Goal: Understand process/instructions: Learn about a topic

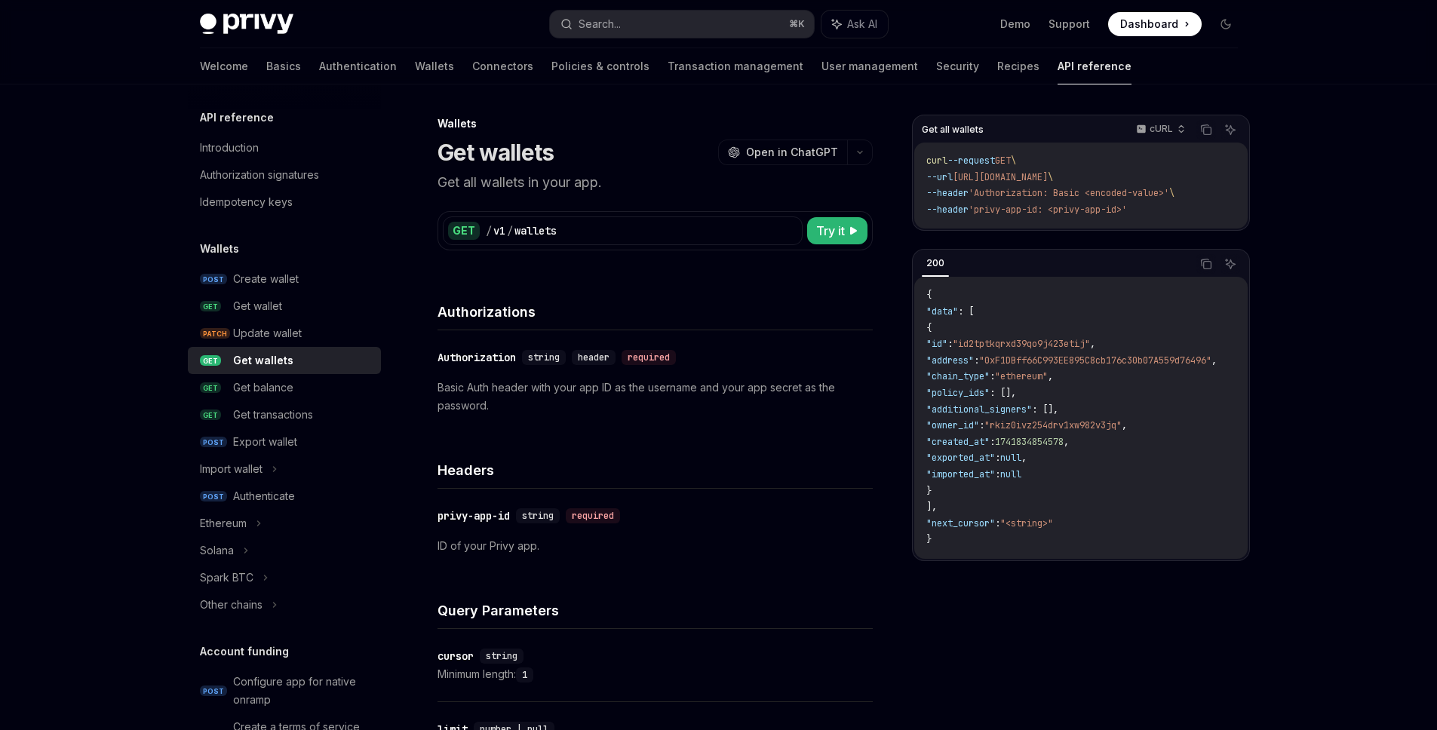
click at [1002, 367] on code "{ "data" : [ { "id" : "id2tptkqrxd39qo9j423etij" , "address" : "0xF1DBff66C993E…" at bounding box center [1089, 417] width 327 height 261
click at [974, 361] on span ""address"" at bounding box center [950, 361] width 48 height 12
click at [1061, 364] on span ""0xF1DBff66C993EE895C8cb176c30b07A559d76496"" at bounding box center [1095, 361] width 232 height 12
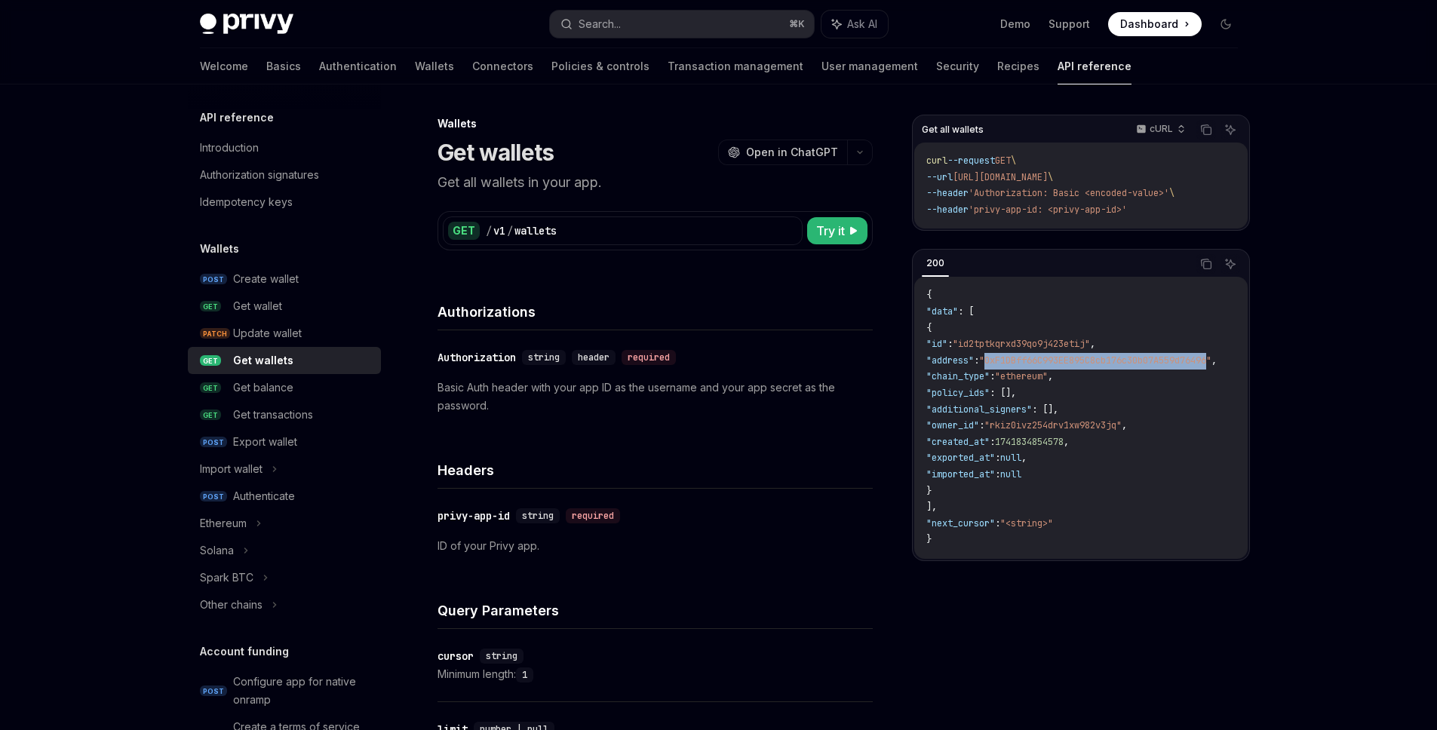
click at [1050, 364] on span ""0xF1DBff66C993EE895C8cb176c30b07A559d76496"" at bounding box center [1095, 361] width 232 height 12
click at [1046, 359] on span ""0xF1DBff66C993EE895C8cb176c30b07A559d76496"" at bounding box center [1095, 361] width 232 height 12
click at [1074, 362] on span ""0xF1DBff66C993EE895C8cb176c30b07A559d76496"" at bounding box center [1095, 361] width 232 height 12
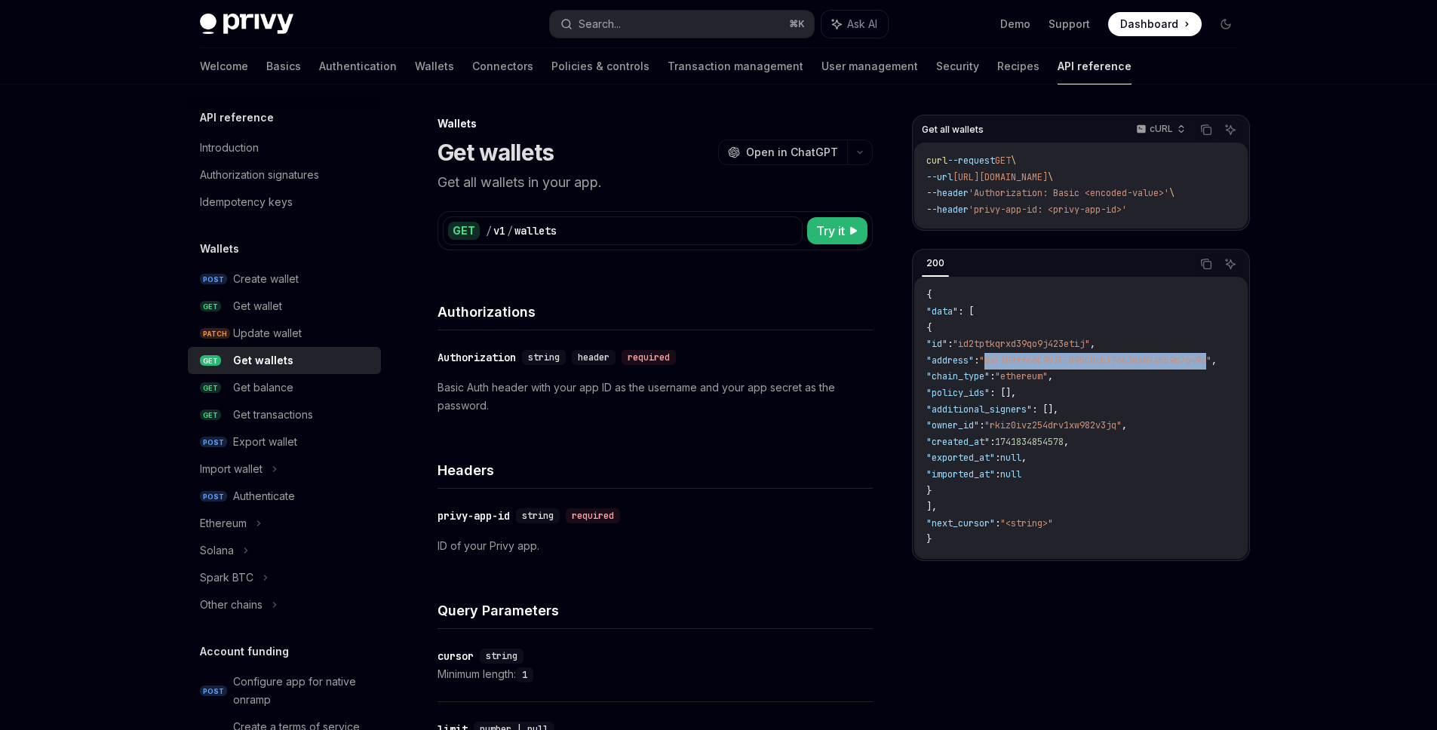
click at [1052, 362] on span ""0xF1DBff66C993EE895C8cb176c30b07A559d76496"" at bounding box center [1095, 361] width 232 height 12
click at [974, 364] on span ""address"" at bounding box center [950, 361] width 48 height 12
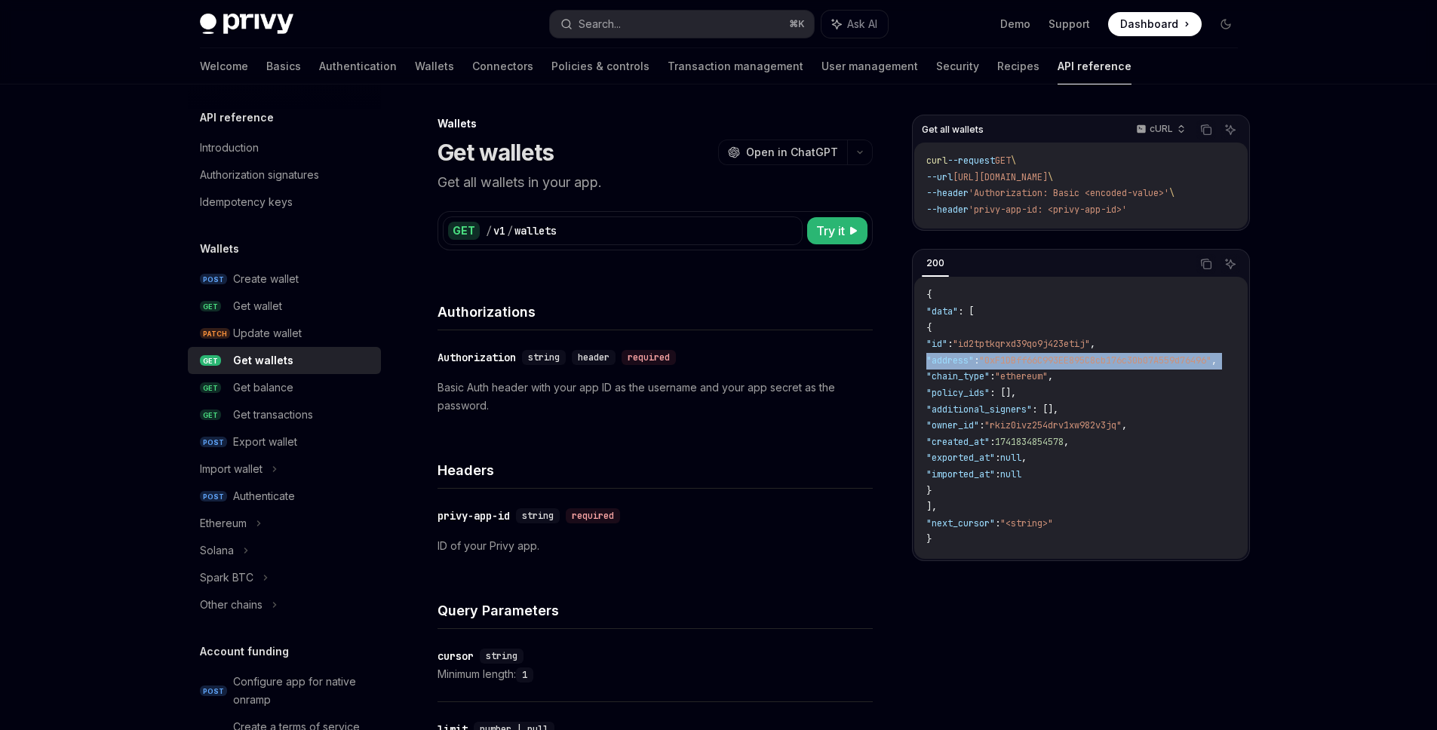
click at [974, 364] on span ""address"" at bounding box center [950, 361] width 48 height 12
click at [1044, 360] on span ""0xF1DBff66C993EE895C8cb176c30b07A559d76496"" at bounding box center [1095, 361] width 232 height 12
click at [831, 236] on span "Try it" at bounding box center [830, 231] width 29 height 18
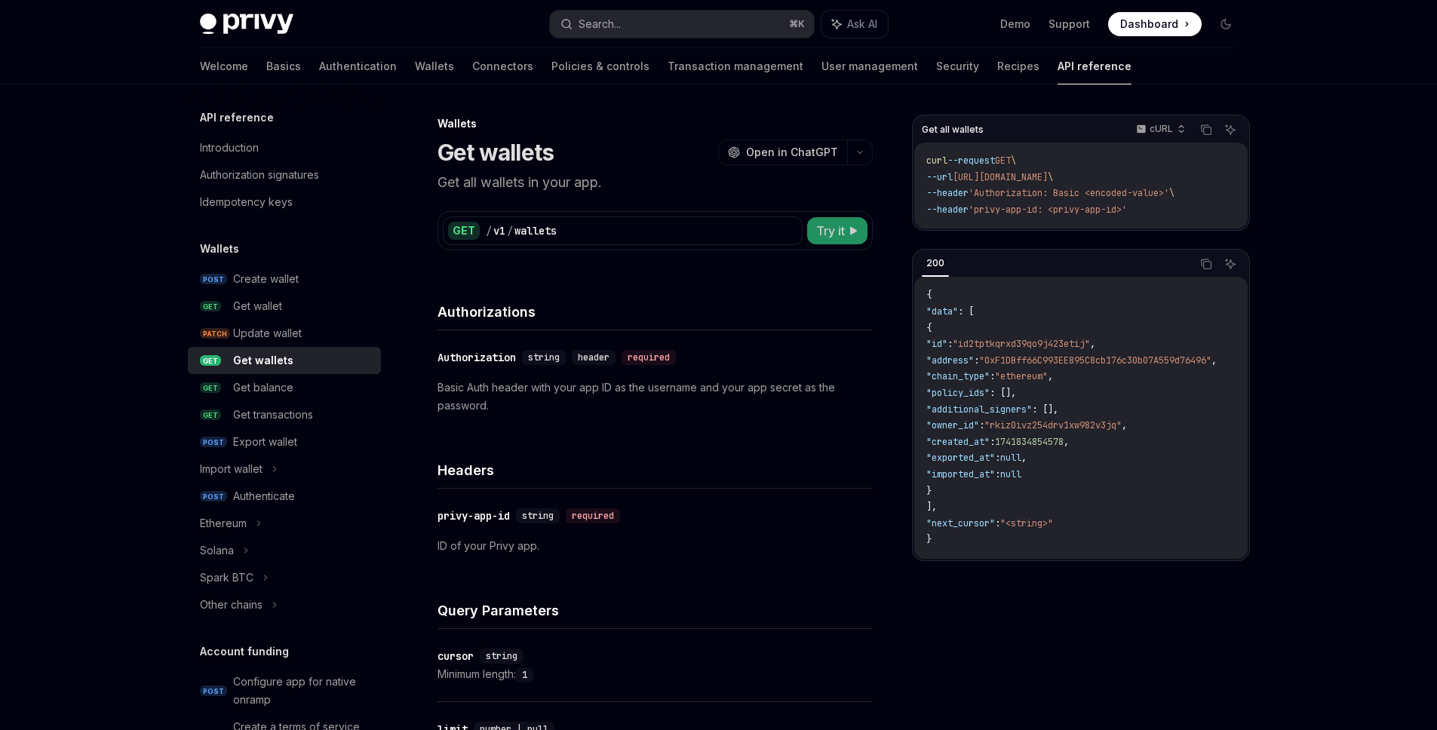
type textarea "*"
